Goal: Task Accomplishment & Management: Manage account settings

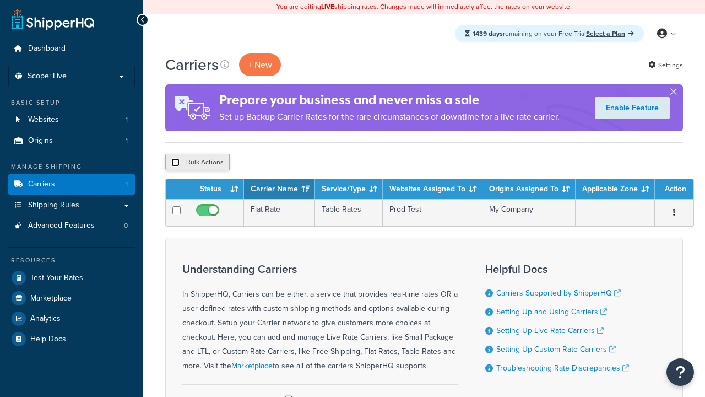
click at [175, 163] on input "checkbox" at bounding box center [175, 162] width 8 height 8
checkbox input "true"
click at [293, 163] on button "Delete" at bounding box center [294, 162] width 38 height 17
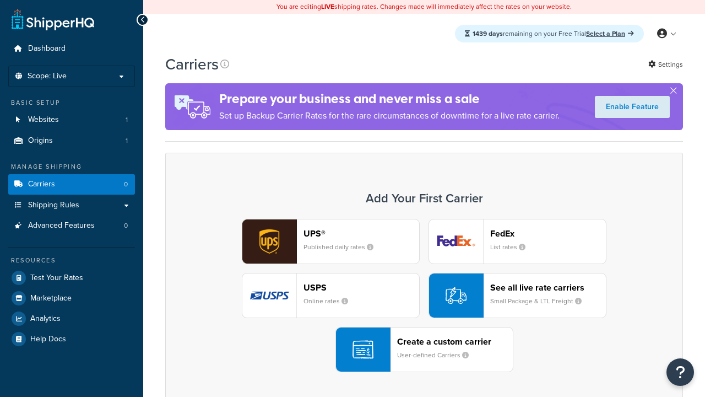
click at [424, 296] on div "UPS® Published daily rates FedEx List rates USPS Online rates See all live rate…" at bounding box center [424, 295] width 495 height 153
click at [424, 350] on div "Create a custom carrier User-defined Carriers" at bounding box center [455, 349] width 116 height 26
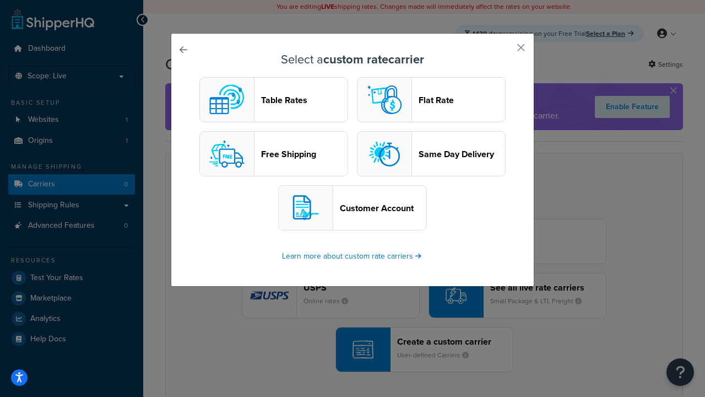
click at [274, 100] on header "Table Rates" at bounding box center [304, 100] width 87 height 10
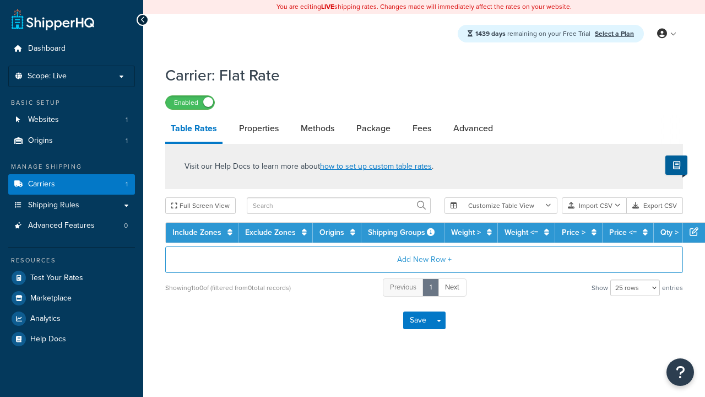
select select "25"
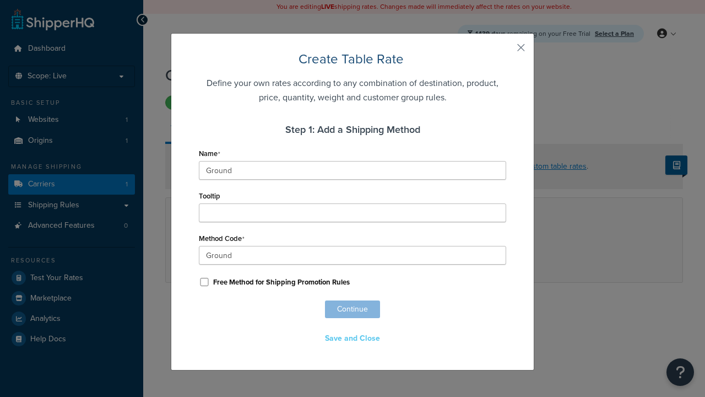
scroll to position [688, 0]
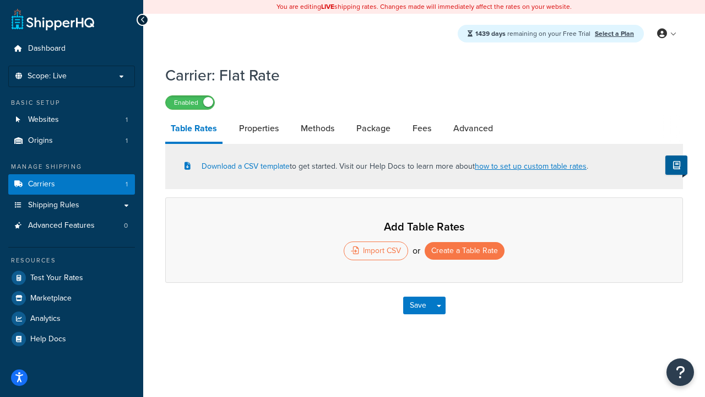
select select "25"
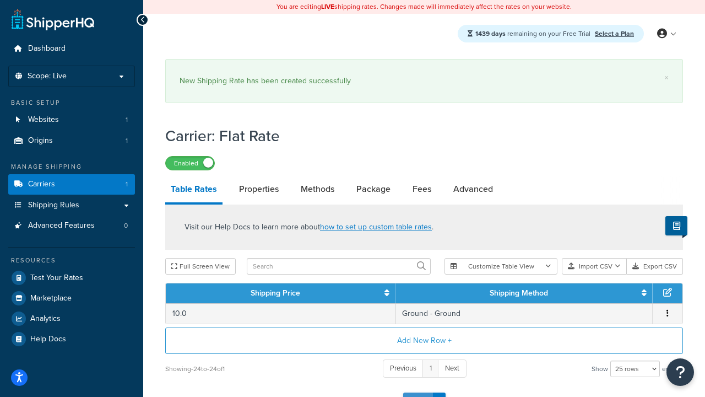
click at [418, 392] on button "Save" at bounding box center [418, 401] width 30 height 18
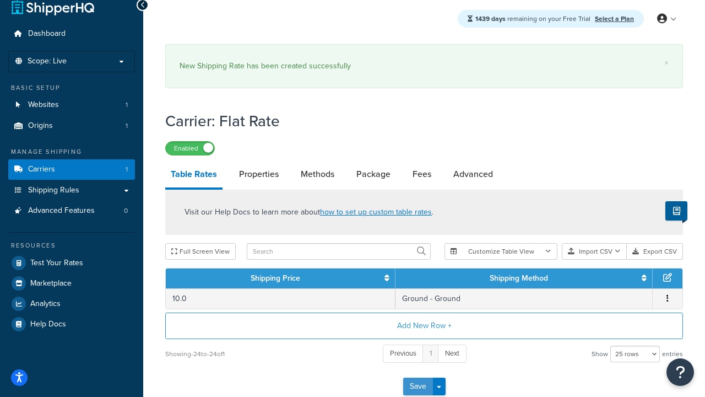
scroll to position [0, 0]
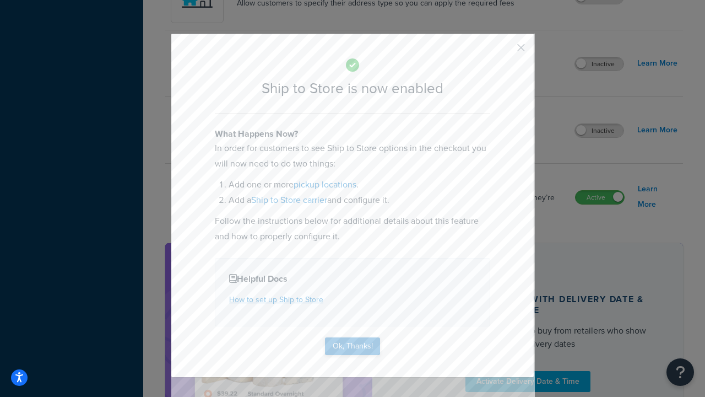
click at [353, 345] on button "Ok, Thanks!" at bounding box center [352, 346] width 55 height 18
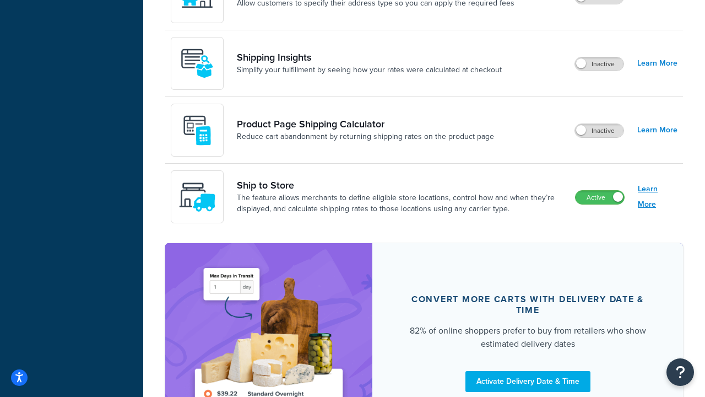
click at [658, 197] on link "Learn More" at bounding box center [658, 196] width 40 height 31
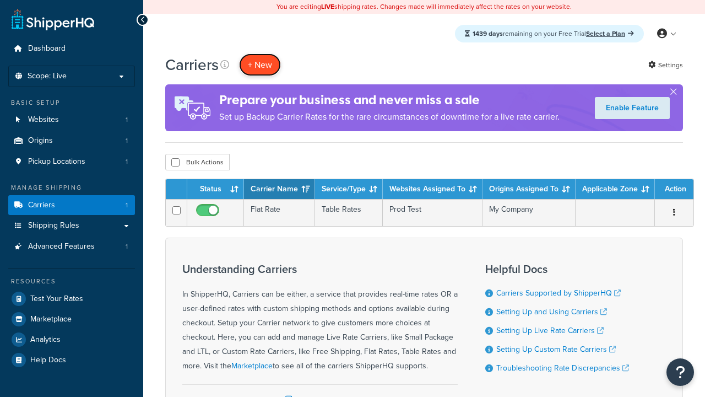
click at [260, 65] on button "+ New" at bounding box center [260, 64] width 42 height 23
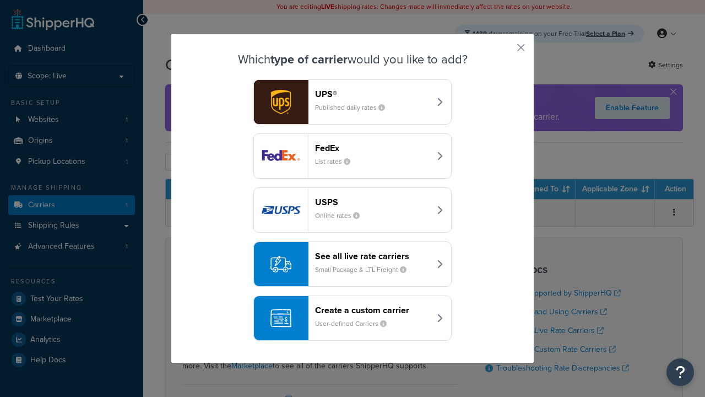
click at [353, 318] on div "Create a custom carrier User-defined Carriers" at bounding box center [372, 318] width 115 height 26
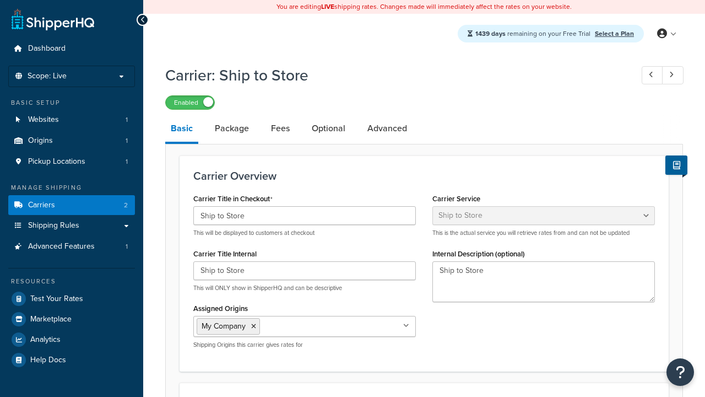
select select "shipToStore"
select select "183290"
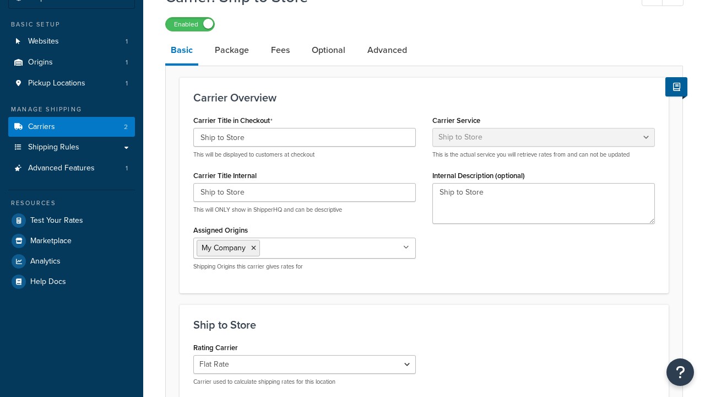
select select "183290"
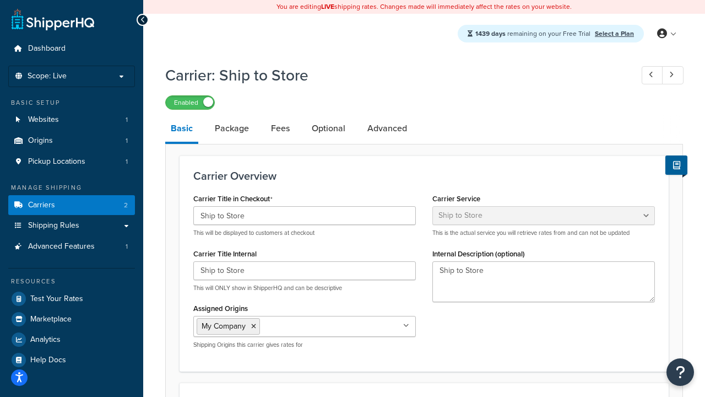
scroll to position [0, 0]
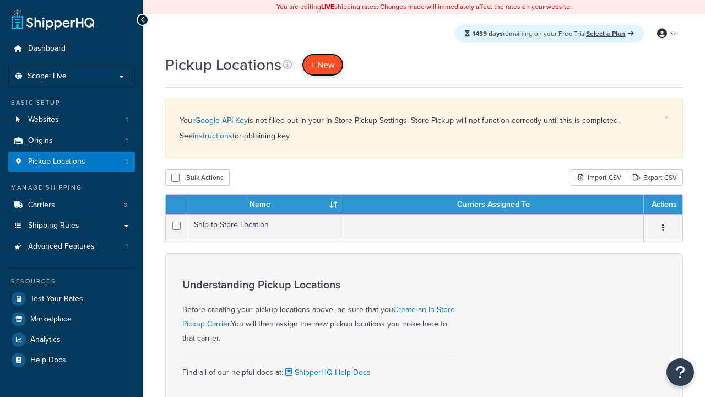
click at [322, 65] on span "+ New" at bounding box center [323, 64] width 24 height 13
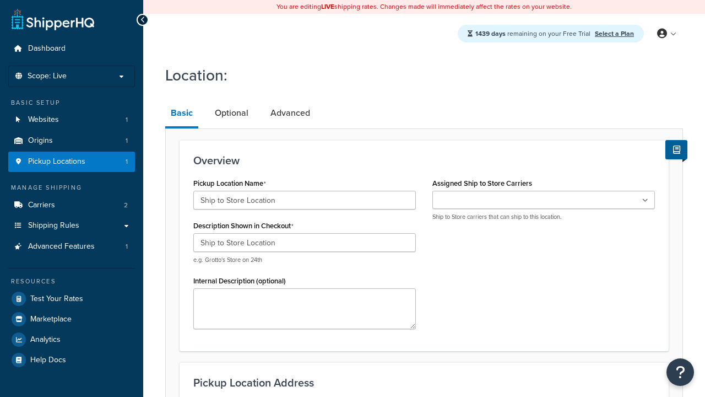
type input "Ship to Store Location"
click at [544, 200] on ul at bounding box center [544, 200] width 223 height 18
type input "[STREET_ADDRESS]"
type input "Apt 103"
type input "[GEOGRAPHIC_DATA]"
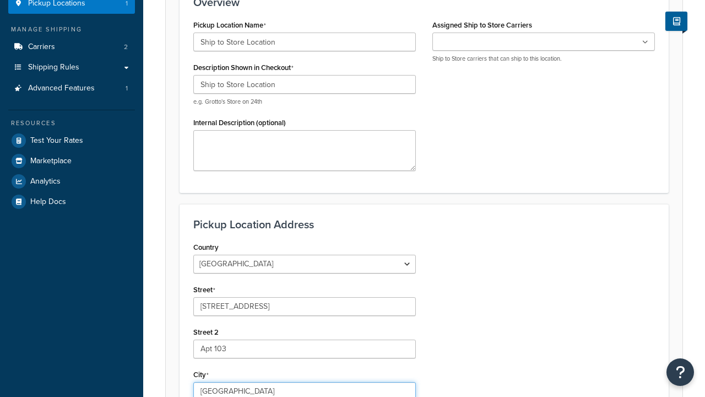
select select "13"
type input "[GEOGRAPHIC_DATA]"
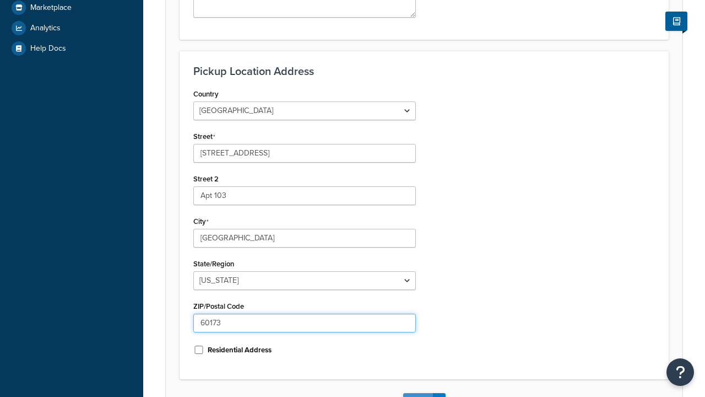
type input "60173"
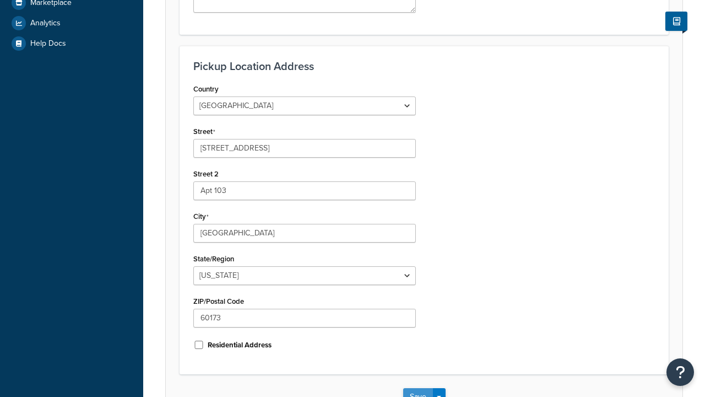
click at [418, 388] on button "Save" at bounding box center [418, 397] width 30 height 18
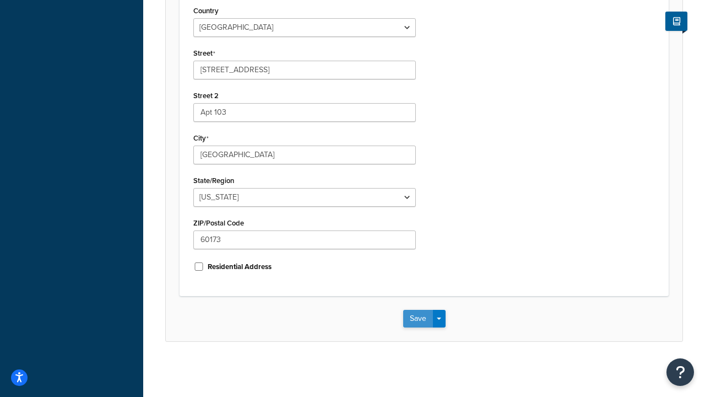
click at [409, 319] on button "Save" at bounding box center [418, 319] width 30 height 18
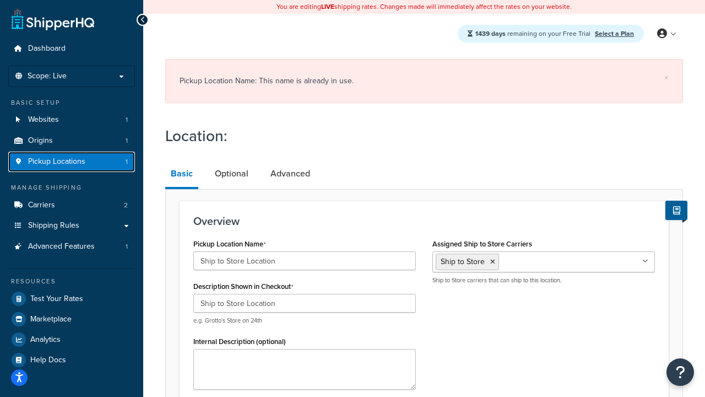
click at [80, 166] on span "Pickup Locations" at bounding box center [56, 161] width 57 height 9
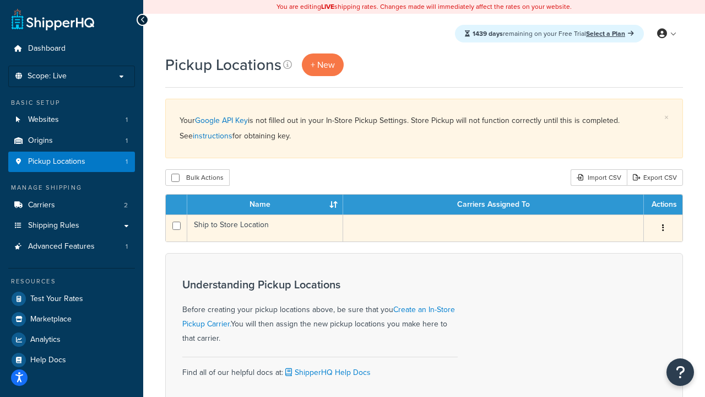
click at [667, 233] on button "button" at bounding box center [663, 228] width 15 height 18
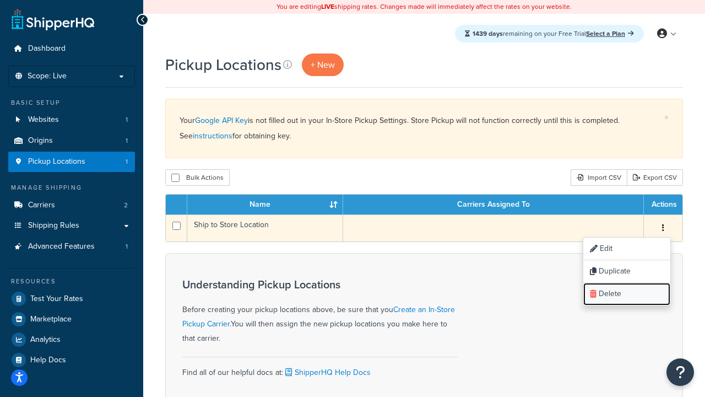
click at [638, 295] on link "Delete" at bounding box center [627, 294] width 87 height 23
